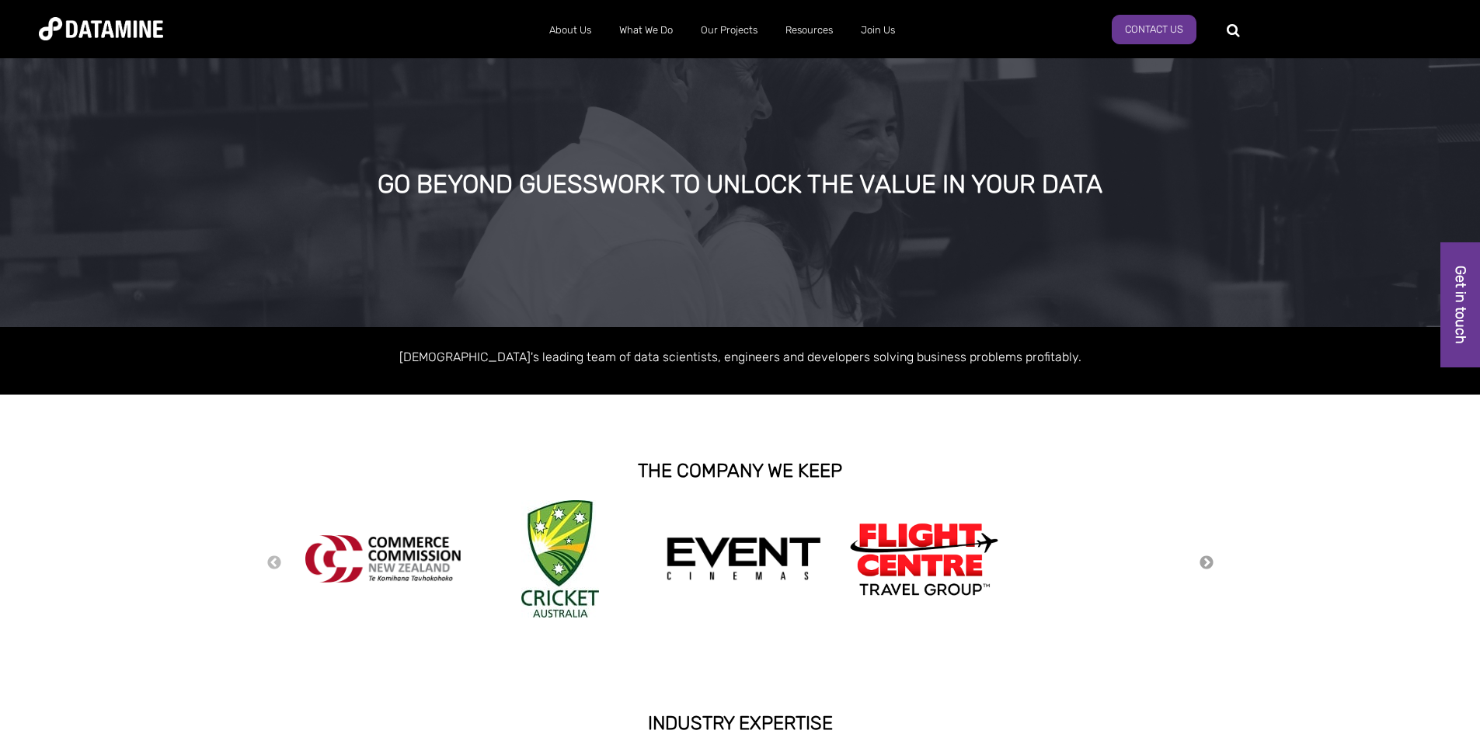
click at [1203, 559] on button "Next" at bounding box center [1207, 563] width 16 height 17
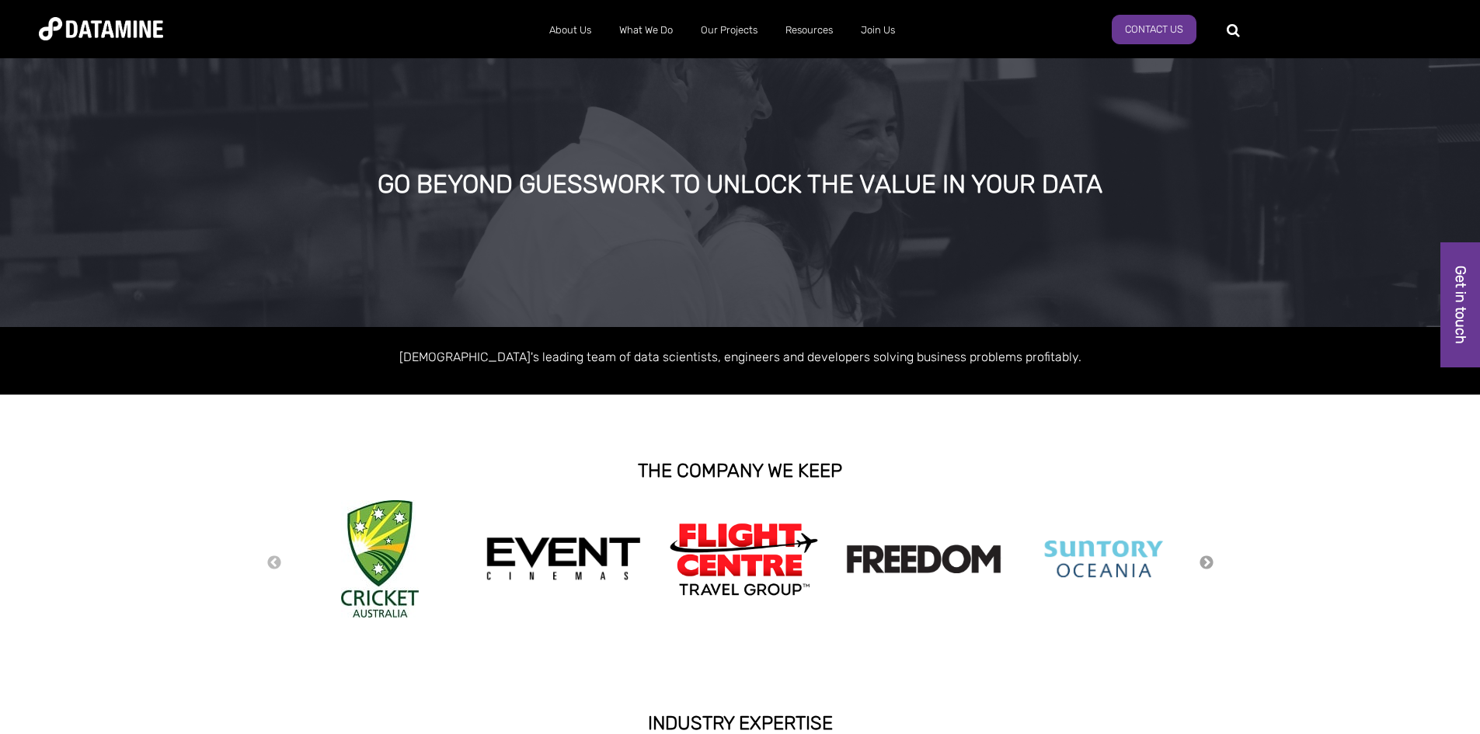
click at [1203, 559] on button "Next" at bounding box center [1207, 563] width 16 height 17
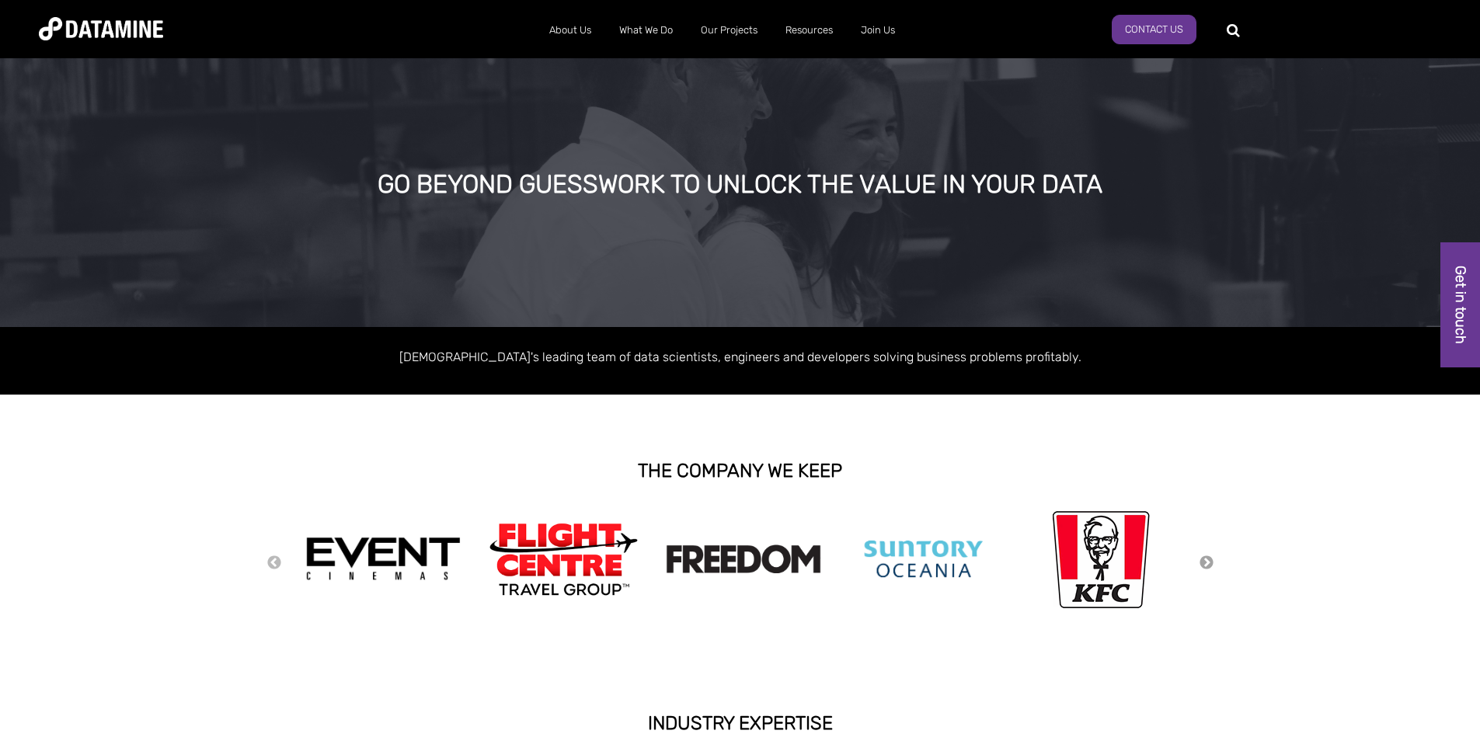
click at [1203, 559] on button "Next" at bounding box center [1207, 563] width 16 height 17
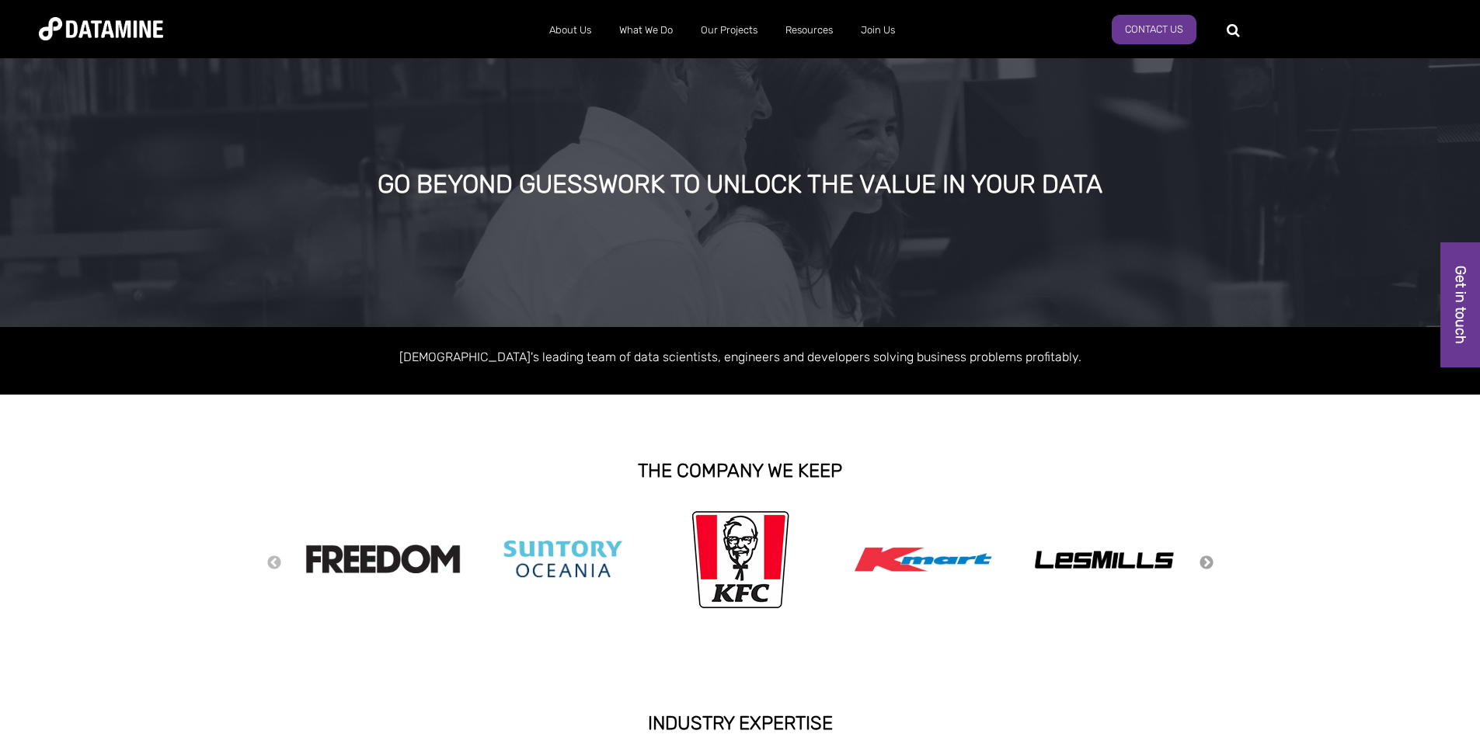
click at [1203, 558] on button "Next" at bounding box center [1207, 563] width 16 height 17
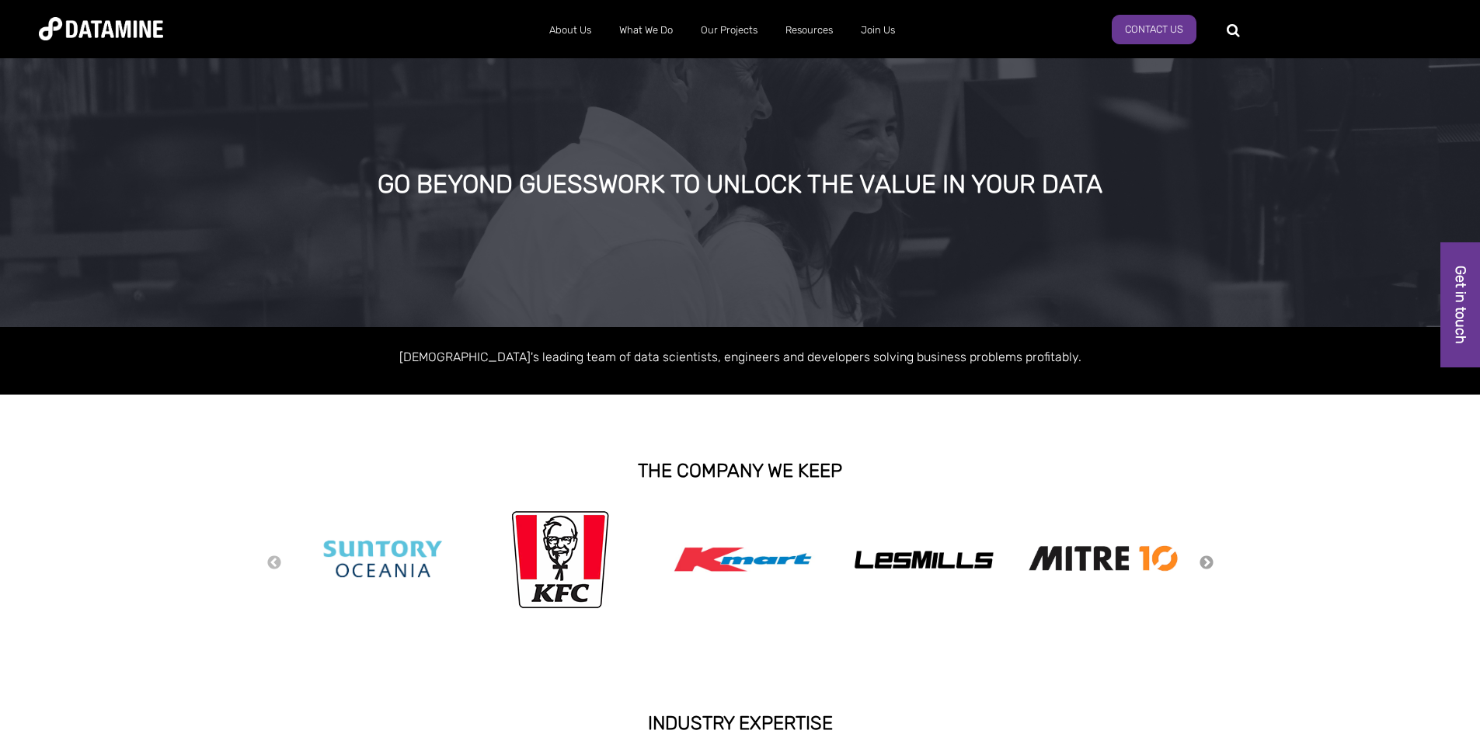
click at [1208, 555] on button "Next" at bounding box center [1207, 563] width 16 height 17
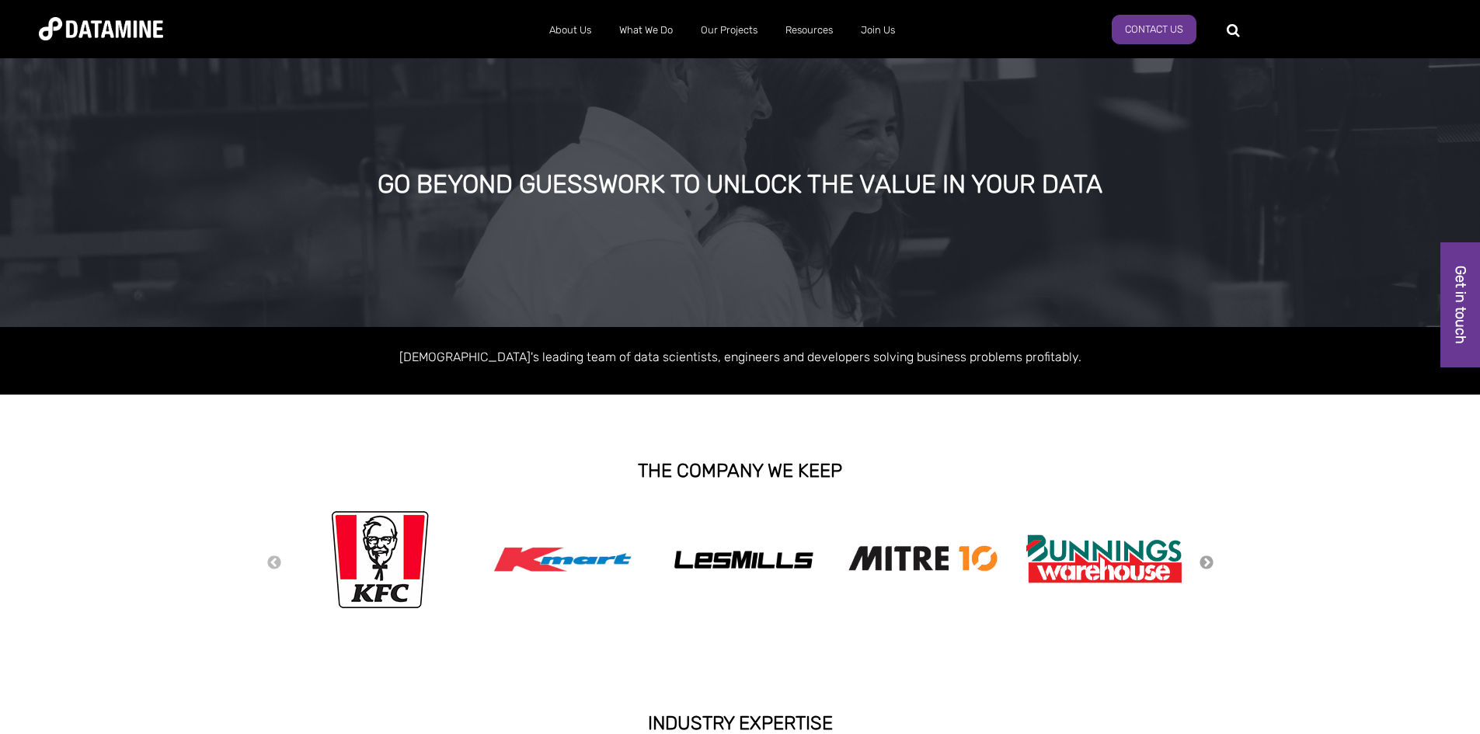
click at [1207, 559] on button "Next" at bounding box center [1207, 563] width 16 height 17
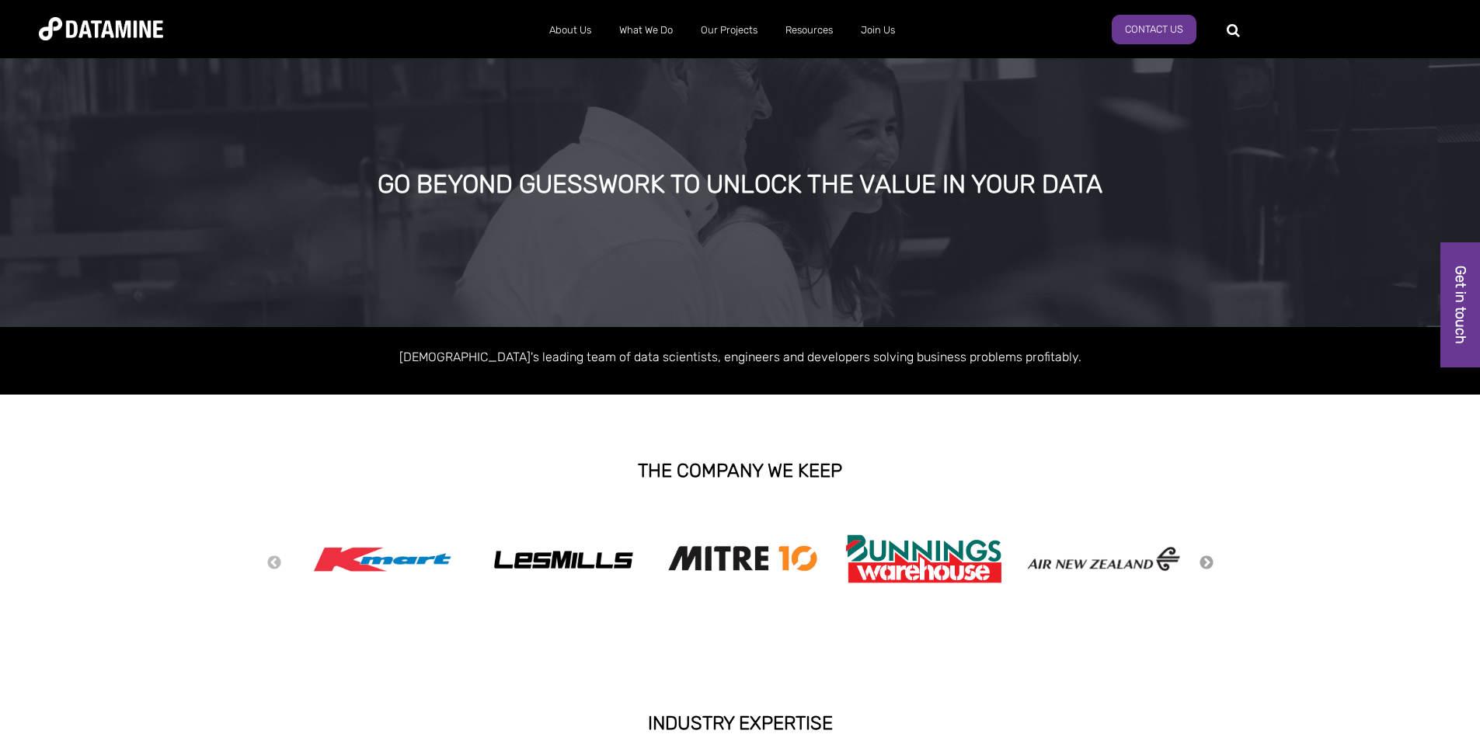
click at [1205, 562] on button "Next" at bounding box center [1207, 563] width 16 height 17
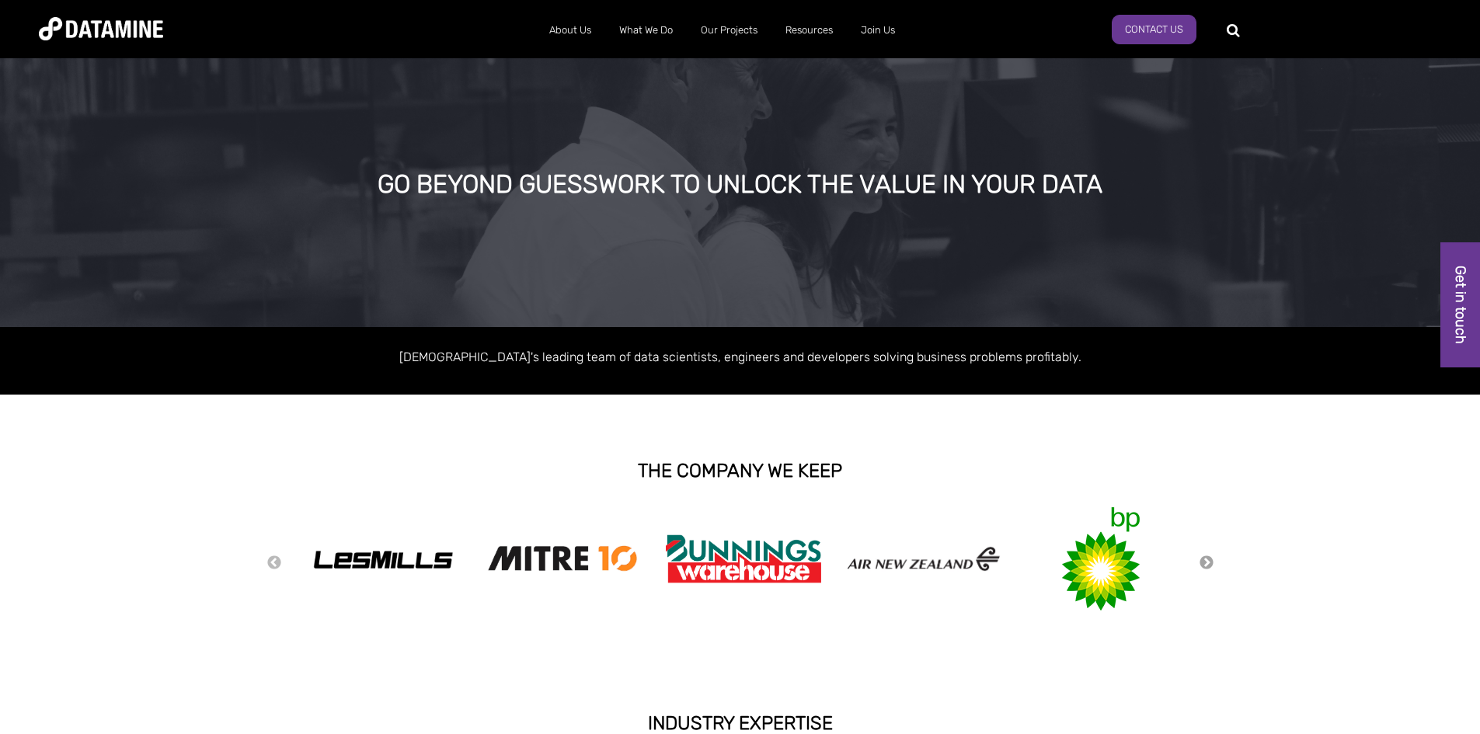
click at [1205, 562] on button "Next" at bounding box center [1207, 563] width 16 height 17
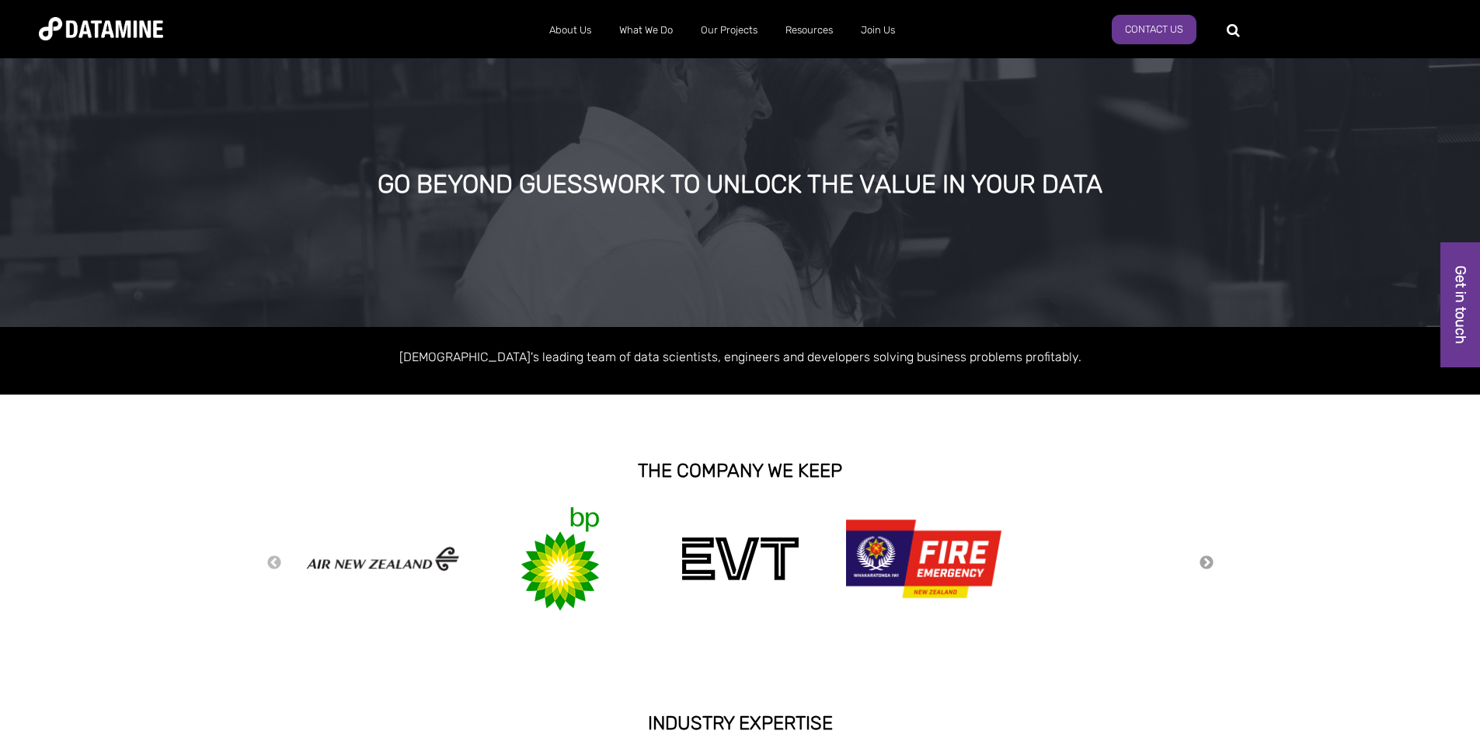
click at [1203, 562] on button "Next" at bounding box center [1207, 563] width 16 height 17
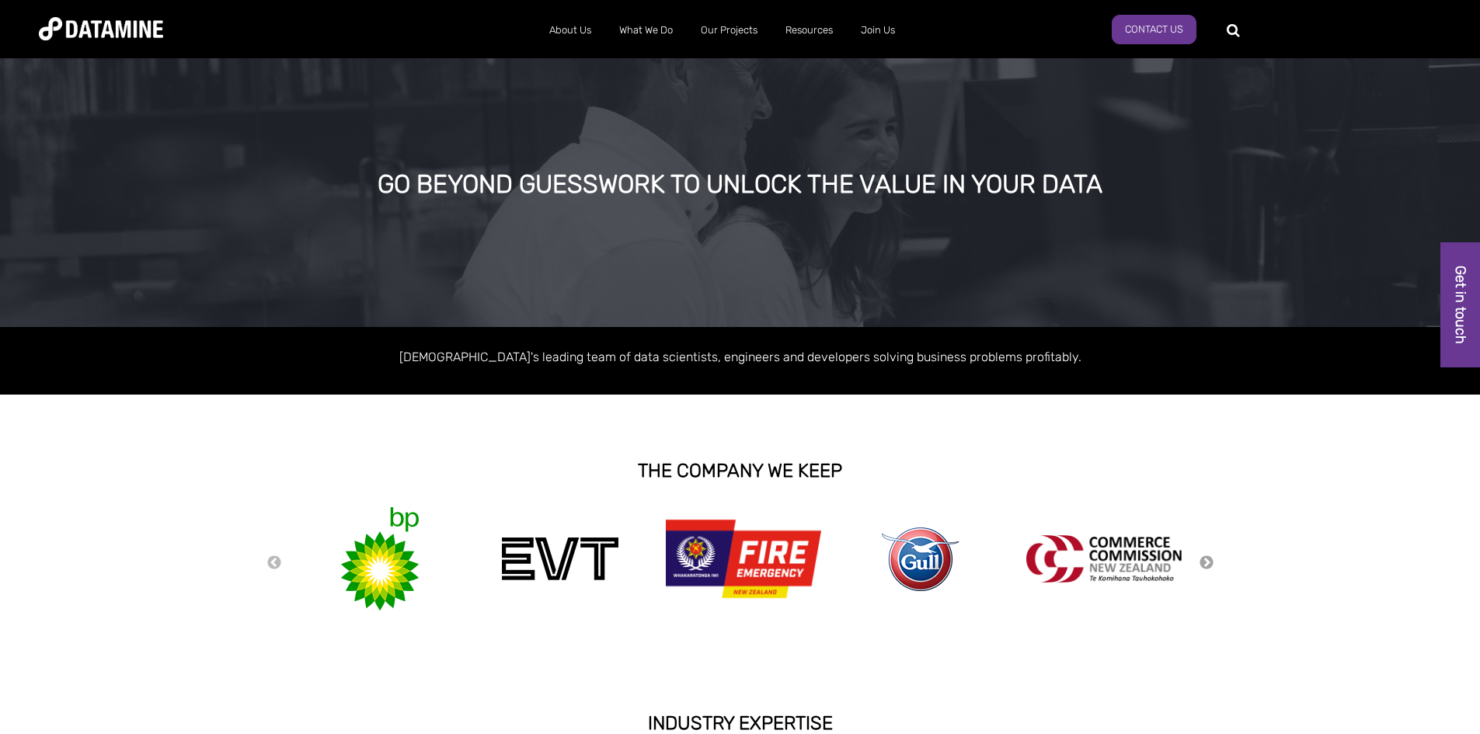
click at [1203, 562] on button "Next" at bounding box center [1207, 563] width 16 height 17
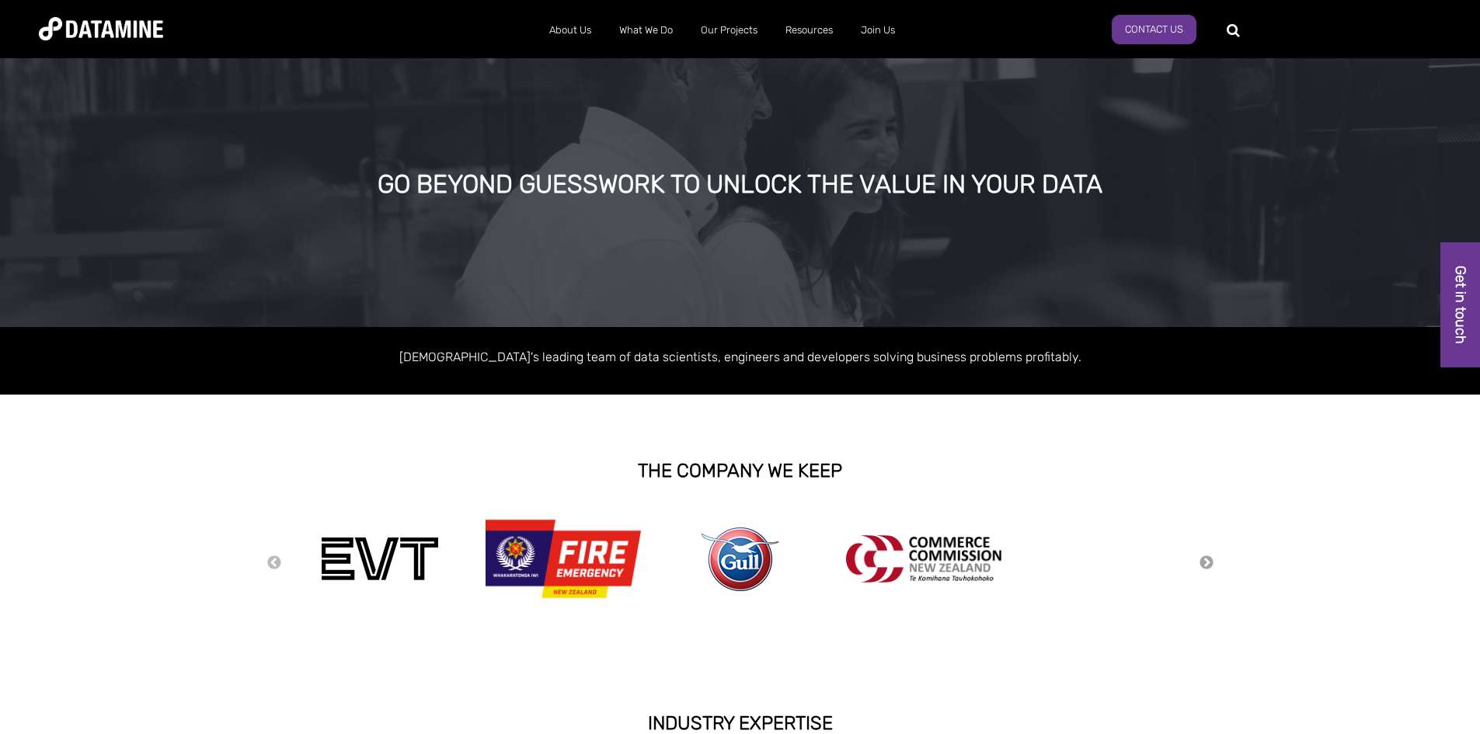
click at [1203, 562] on button "Next" at bounding box center [1207, 563] width 16 height 17
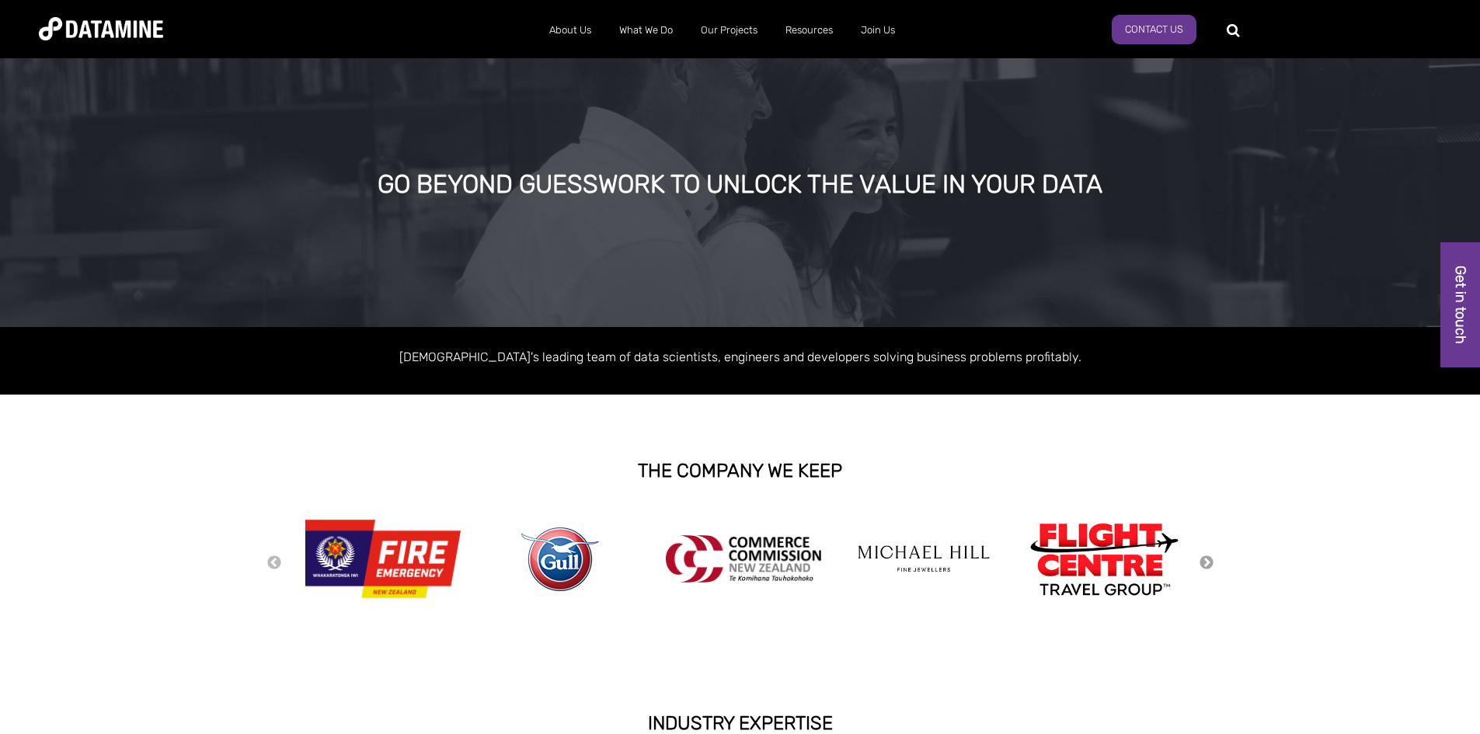
click at [1203, 562] on button "Next" at bounding box center [1207, 563] width 16 height 17
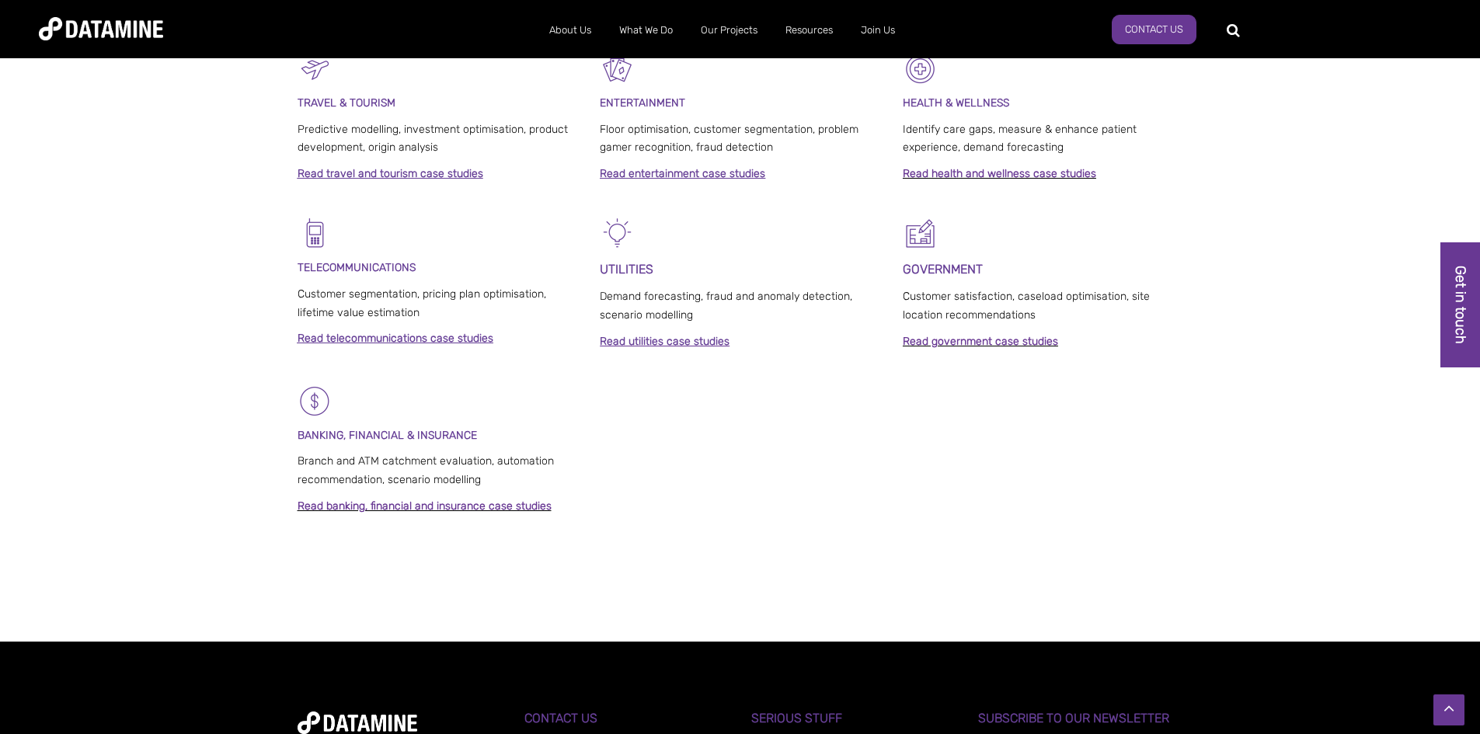
scroll to position [1088, 0]
